Goal: Task Accomplishment & Management: Complete application form

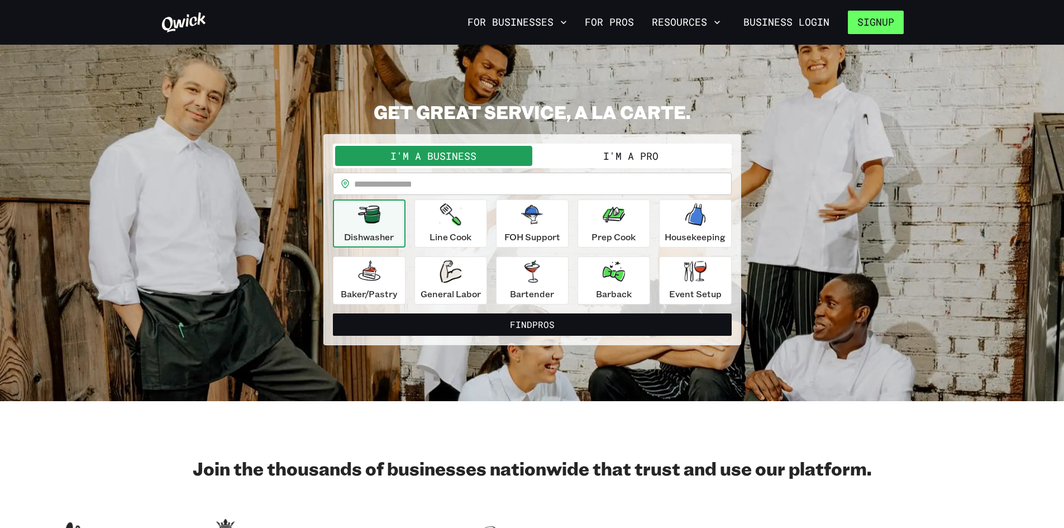
click at [878, 24] on button "Signup" at bounding box center [876, 22] width 56 height 23
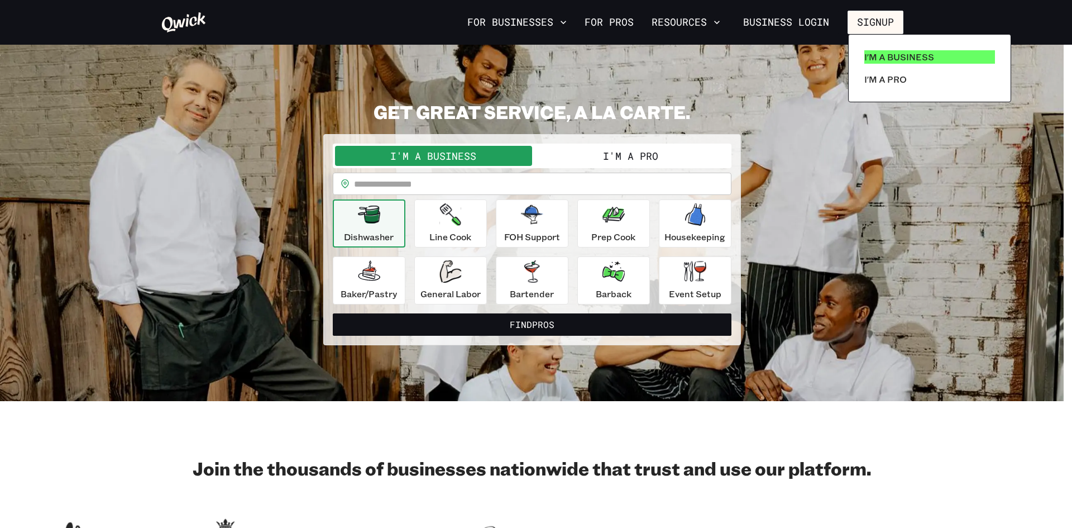
click at [891, 62] on p "I'm a Business" at bounding box center [899, 56] width 70 height 13
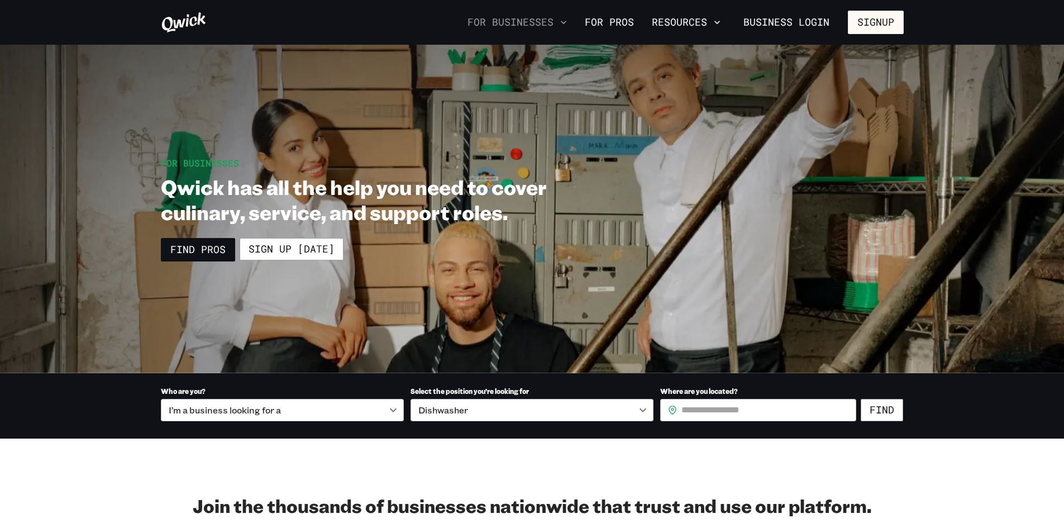
click at [569, 18] on icon "button" at bounding box center [563, 22] width 11 height 11
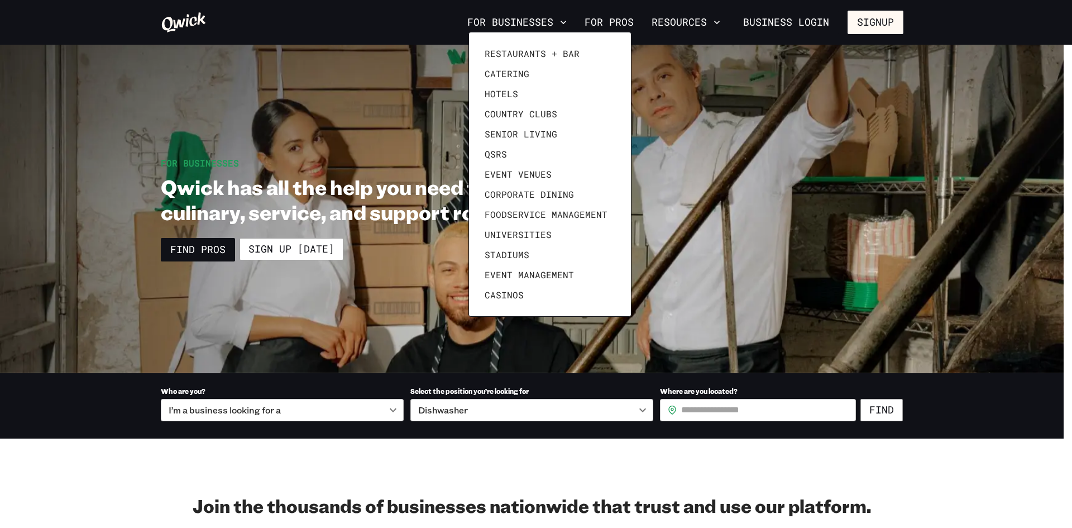
click at [417, 76] on div at bounding box center [536, 264] width 1072 height 528
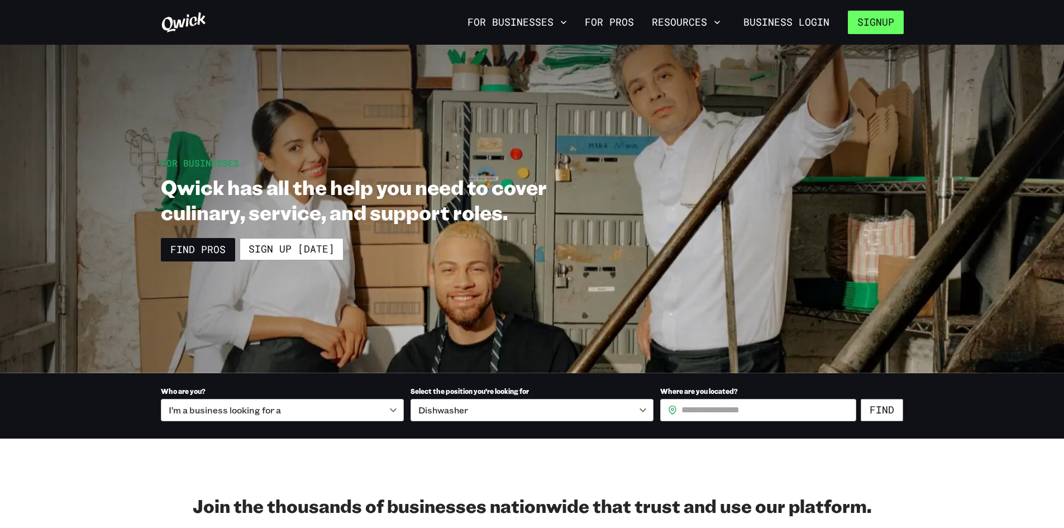
click at [879, 25] on button "Signup" at bounding box center [876, 22] width 56 height 23
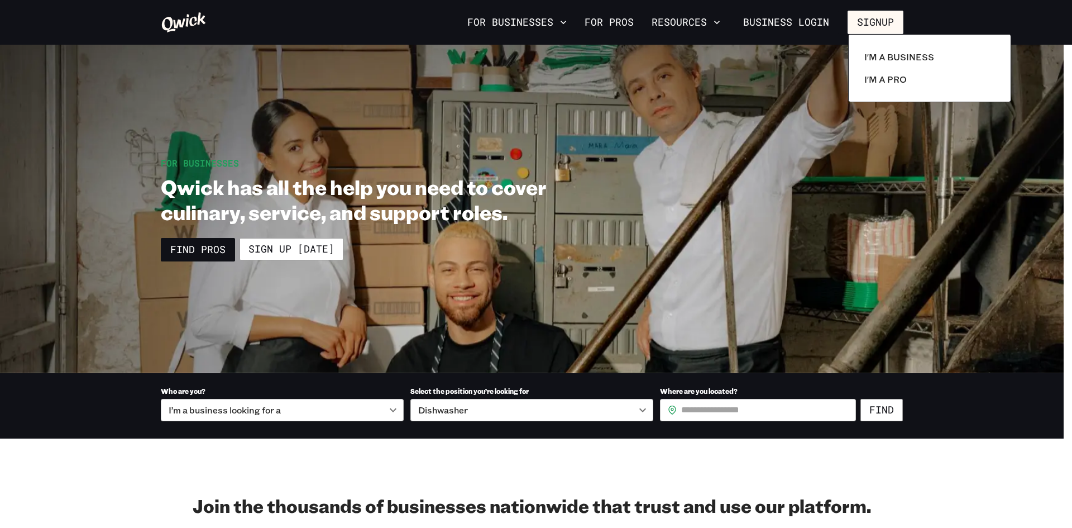
click at [265, 247] on div at bounding box center [536, 264] width 1072 height 528
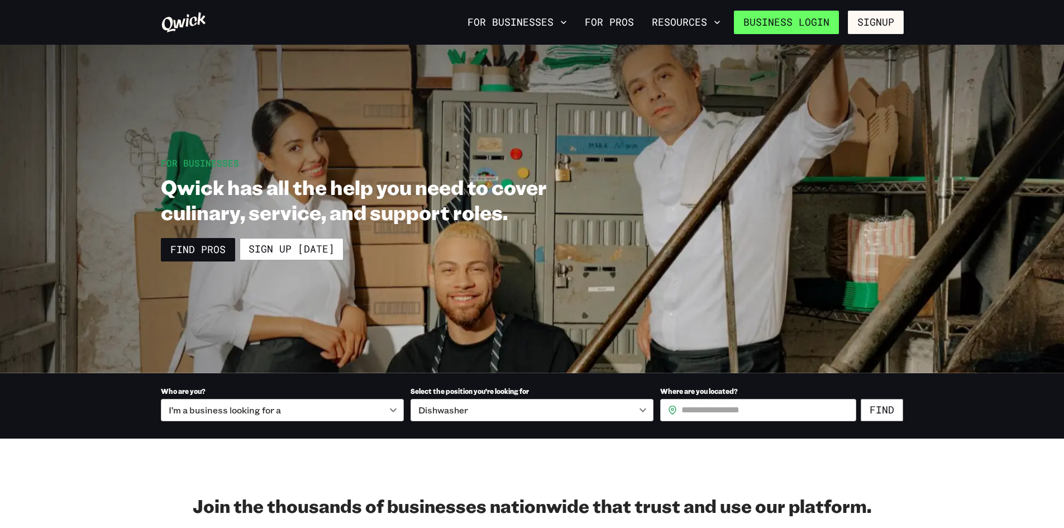
click at [794, 13] on link "Business Login" at bounding box center [786, 22] width 105 height 23
